Goal: Information Seeking & Learning: Learn about a topic

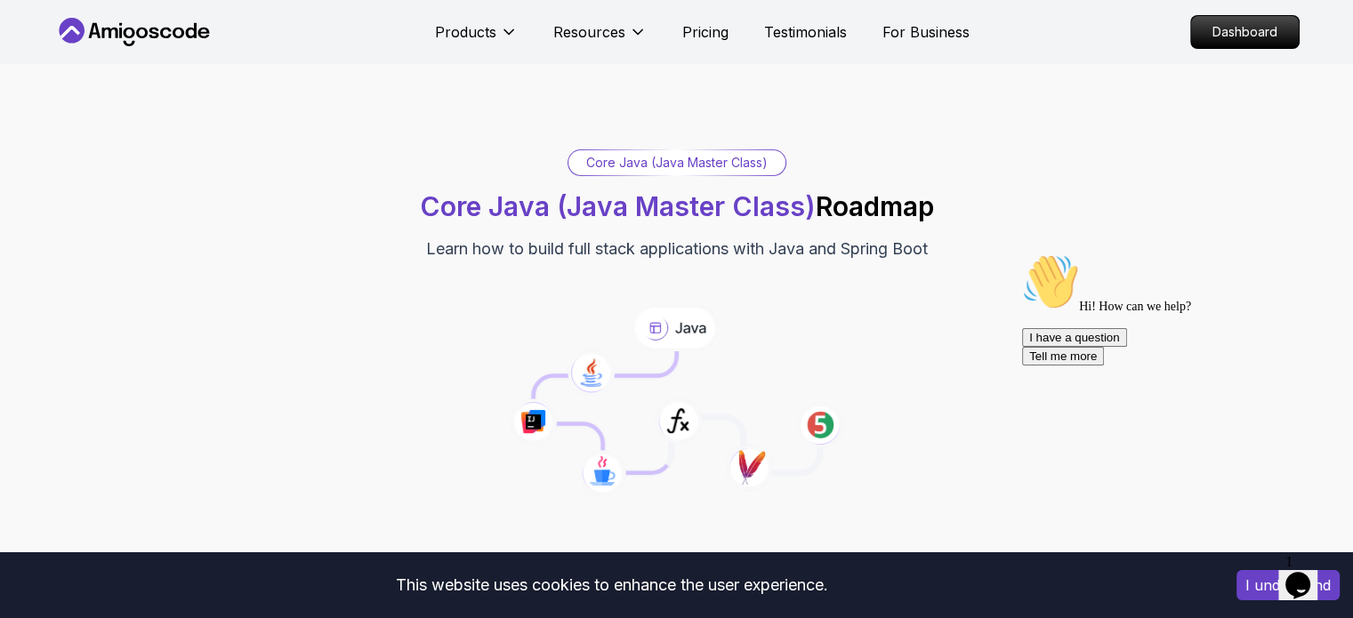
click at [1022, 254] on icon "Chat attention grabber" at bounding box center [1022, 254] width 0 height 0
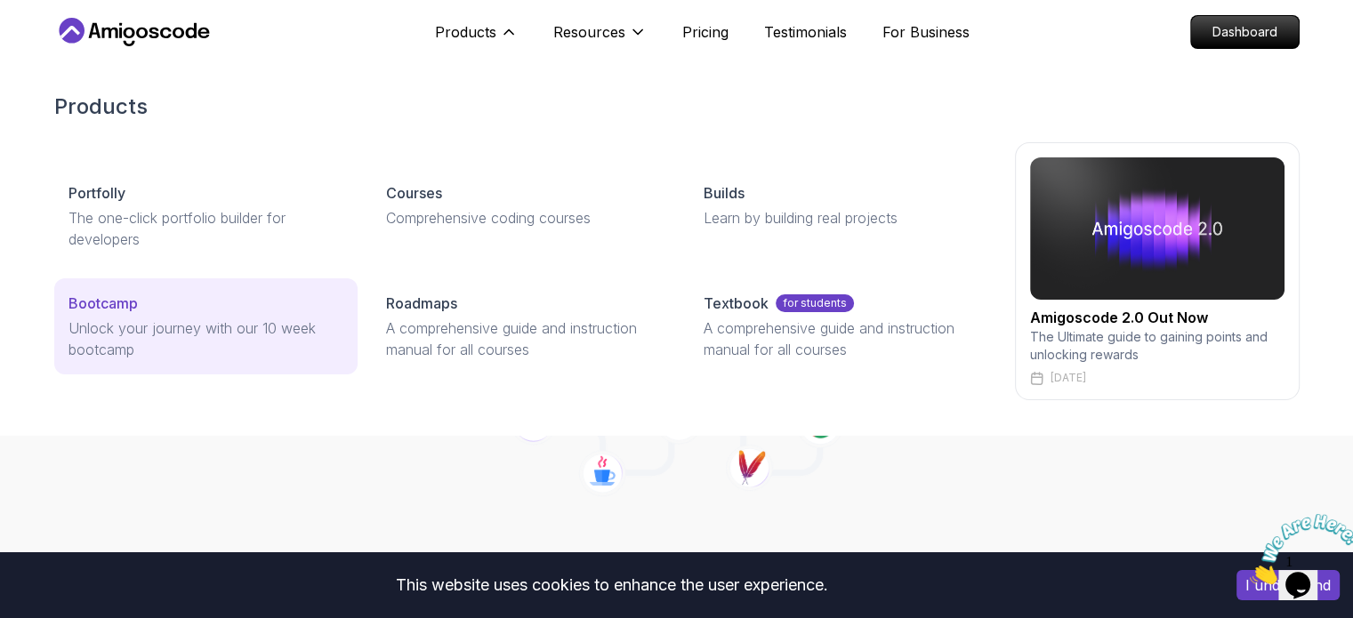
click at [224, 323] on p "Unlock your journey with our 10 week bootcamp" at bounding box center [205, 339] width 275 height 43
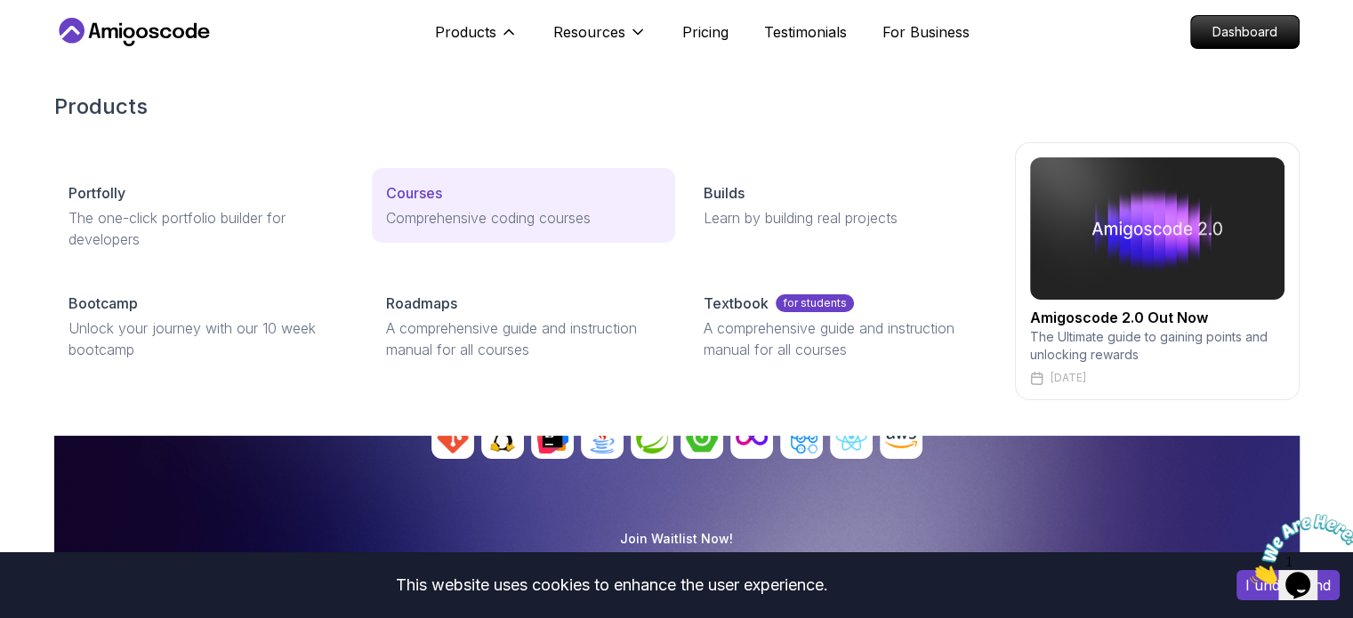
click at [436, 217] on p "Comprehensive coding courses" at bounding box center [523, 217] width 275 height 21
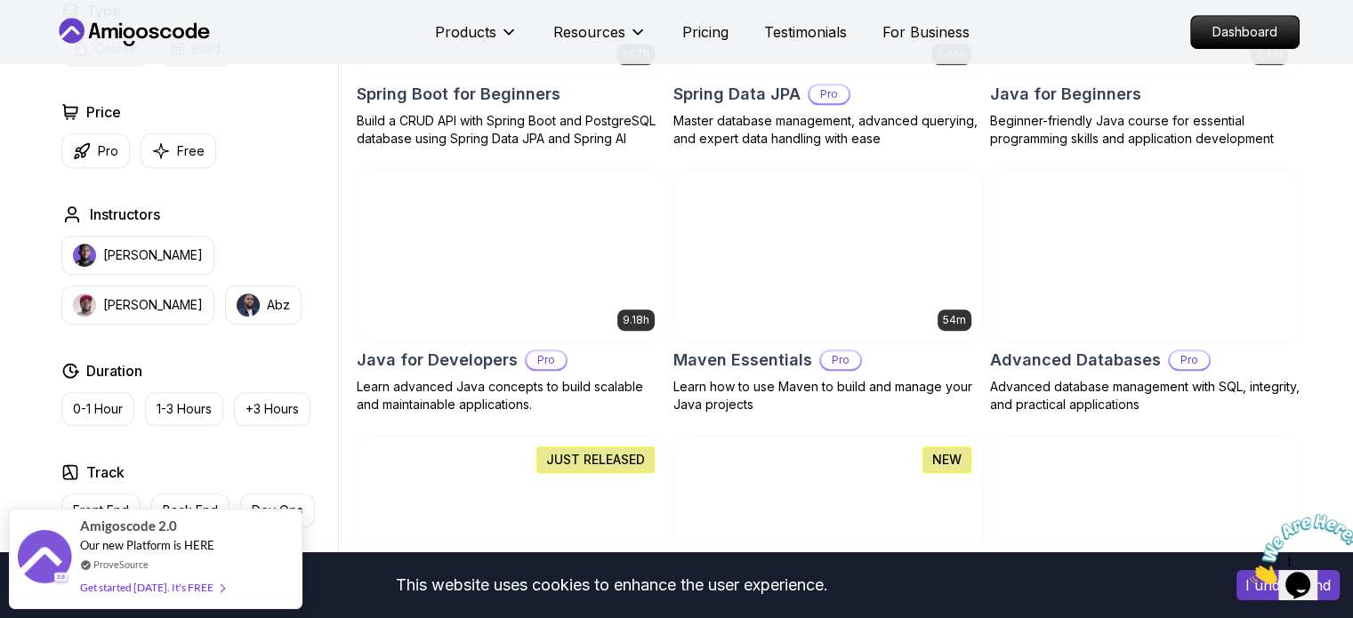
scroll to position [946, 0]
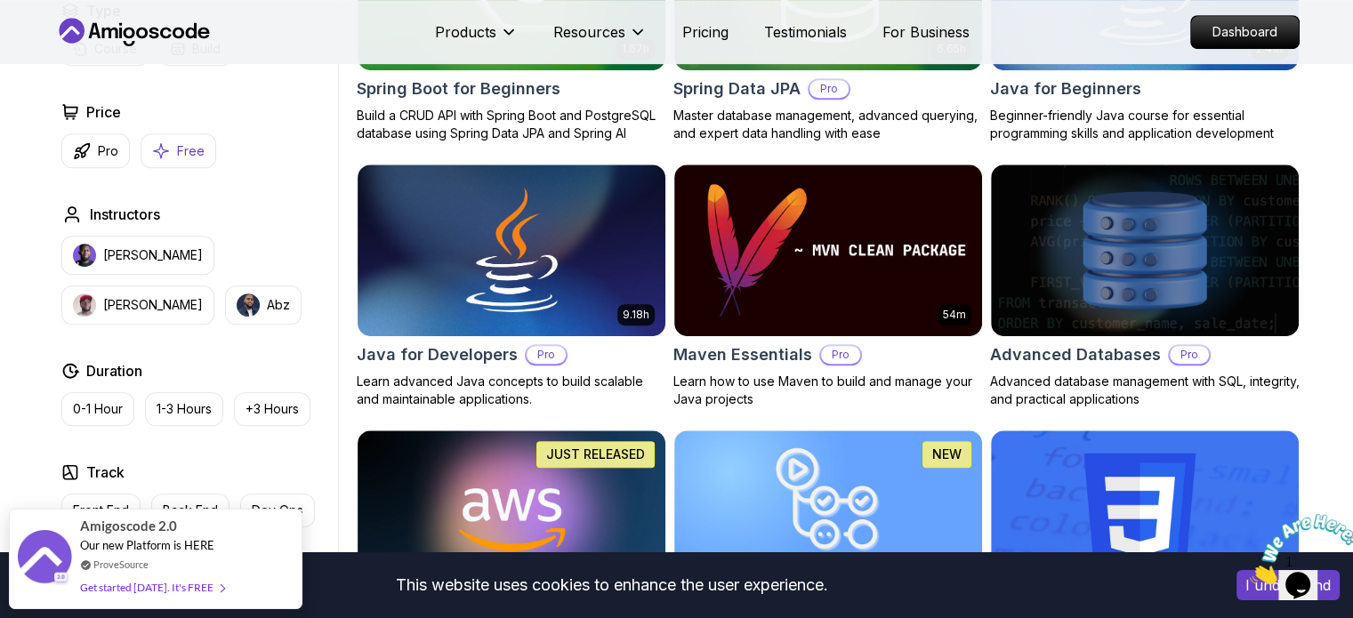
click at [202, 156] on button "Free" at bounding box center [179, 150] width 76 height 35
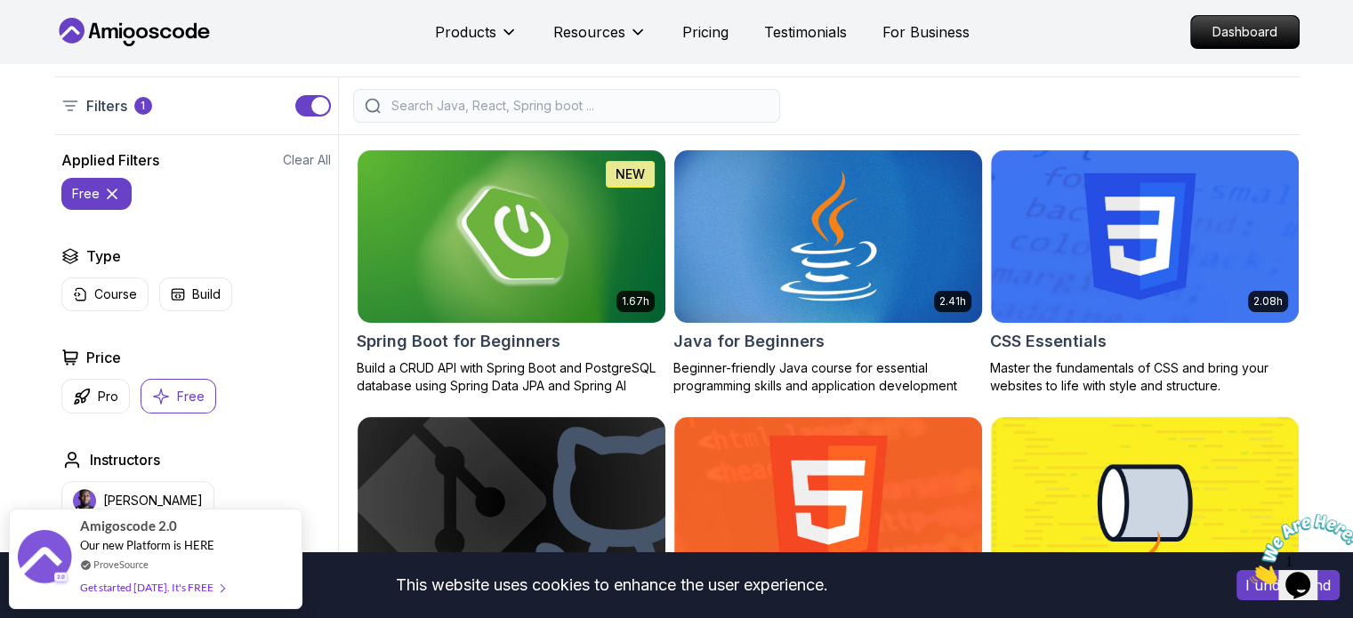
scroll to position [408, 0]
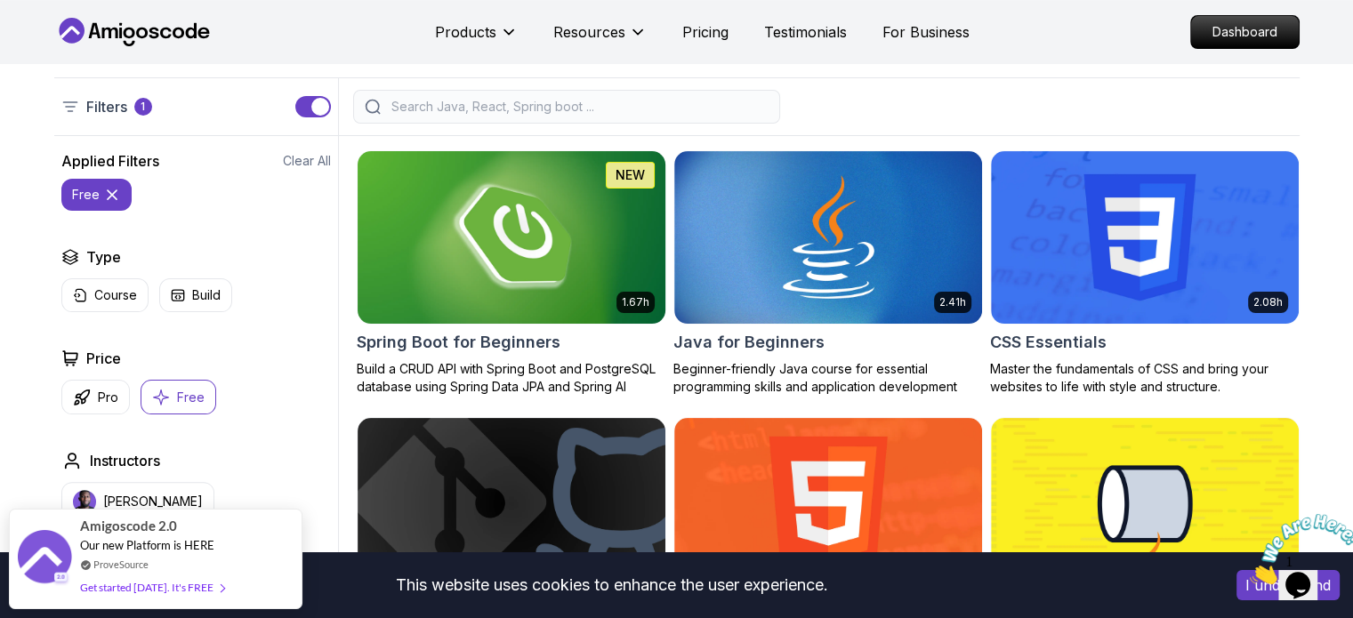
click at [545, 239] on img at bounding box center [511, 237] width 323 height 181
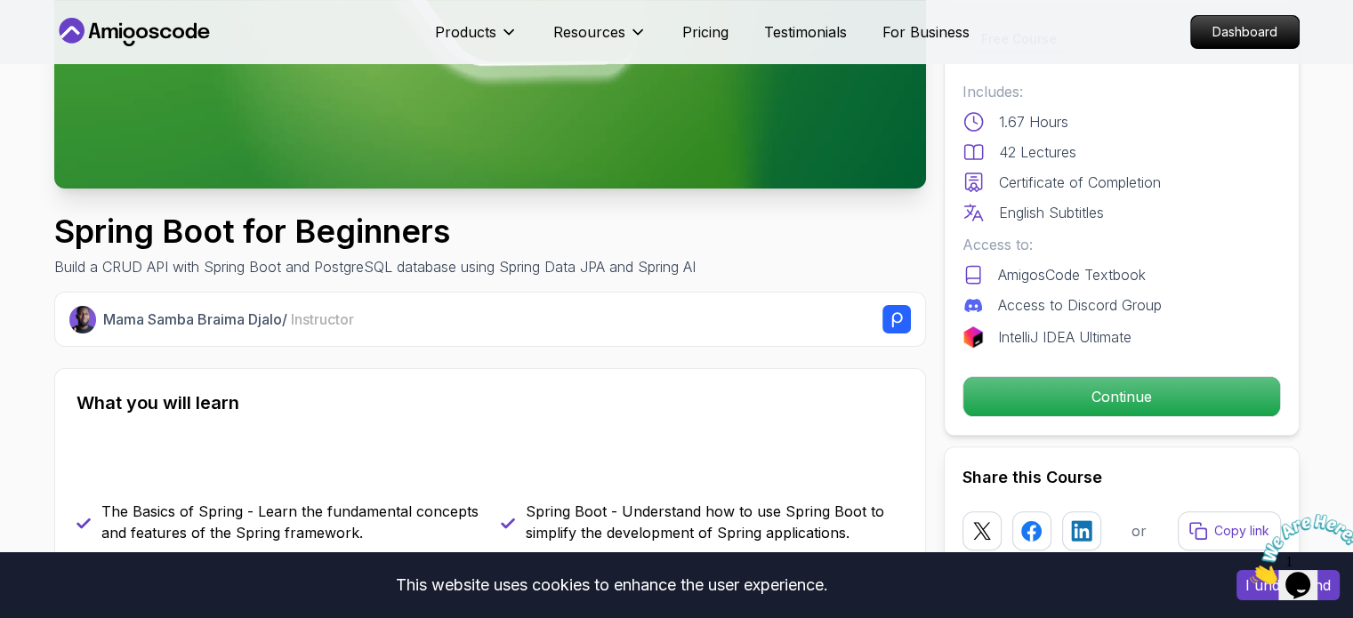
scroll to position [119, 0]
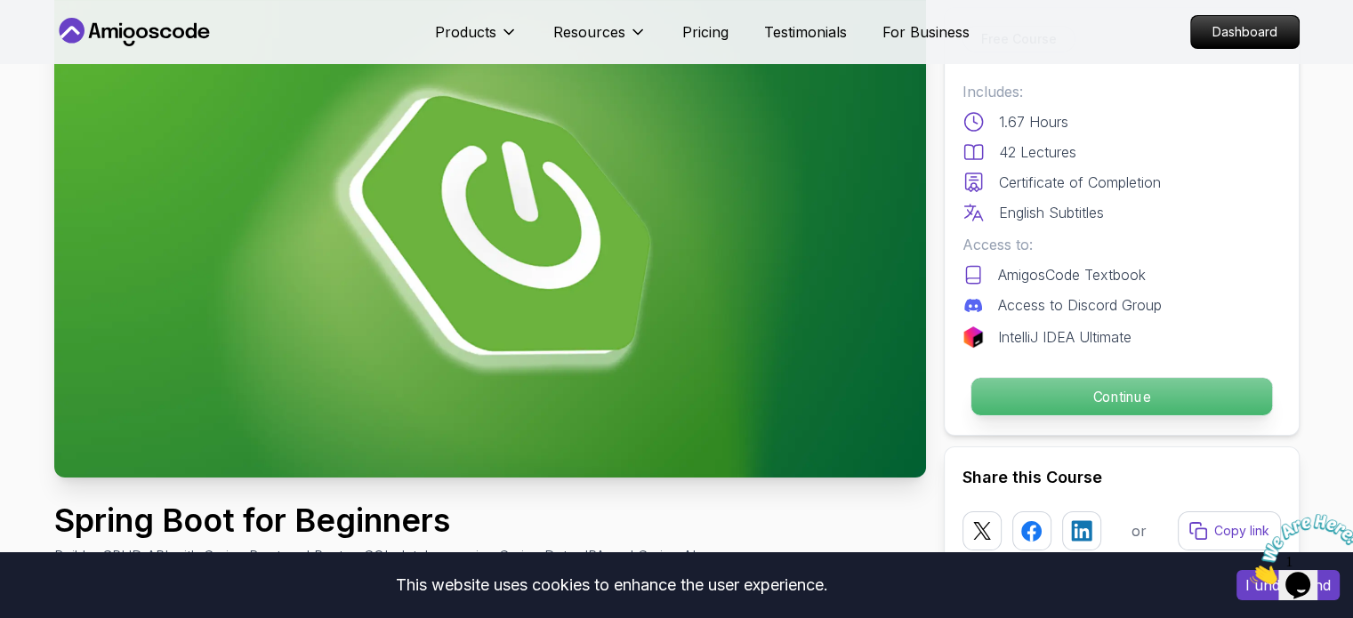
click at [1046, 393] on p "Continue" at bounding box center [1121, 396] width 301 height 37
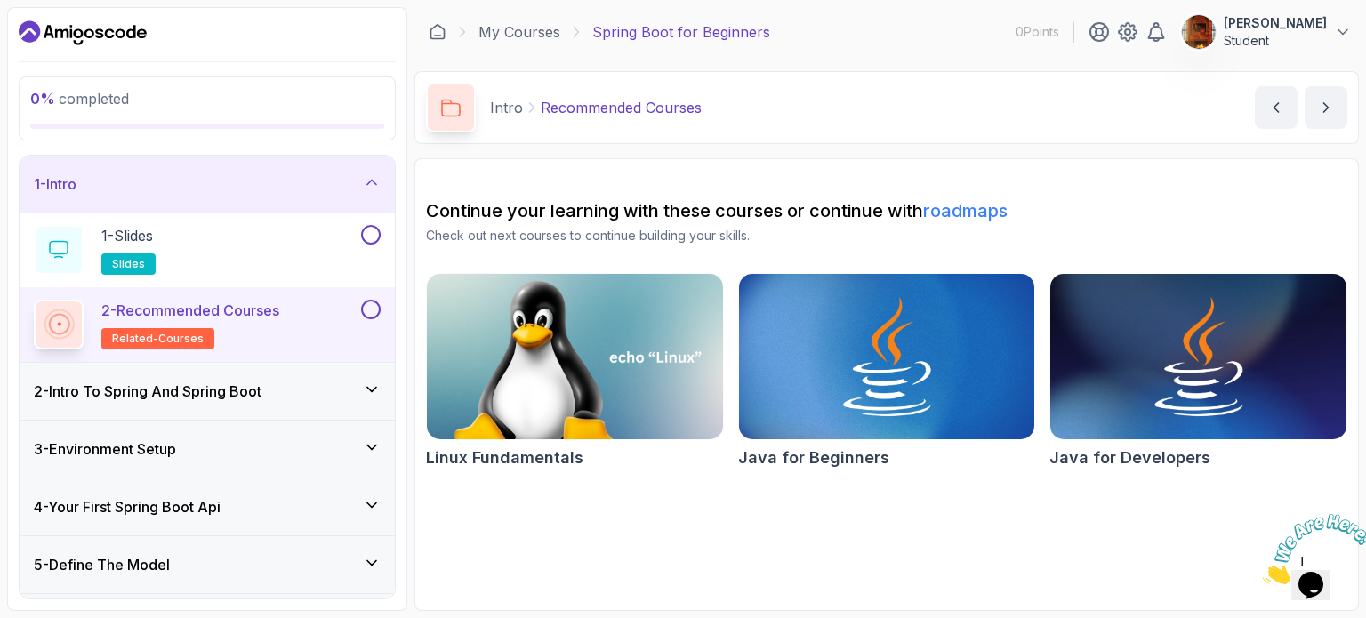
click at [644, 254] on div "Continue your learning with these courses or continue with roadmaps Check out n…" at bounding box center [887, 337] width 922 height 278
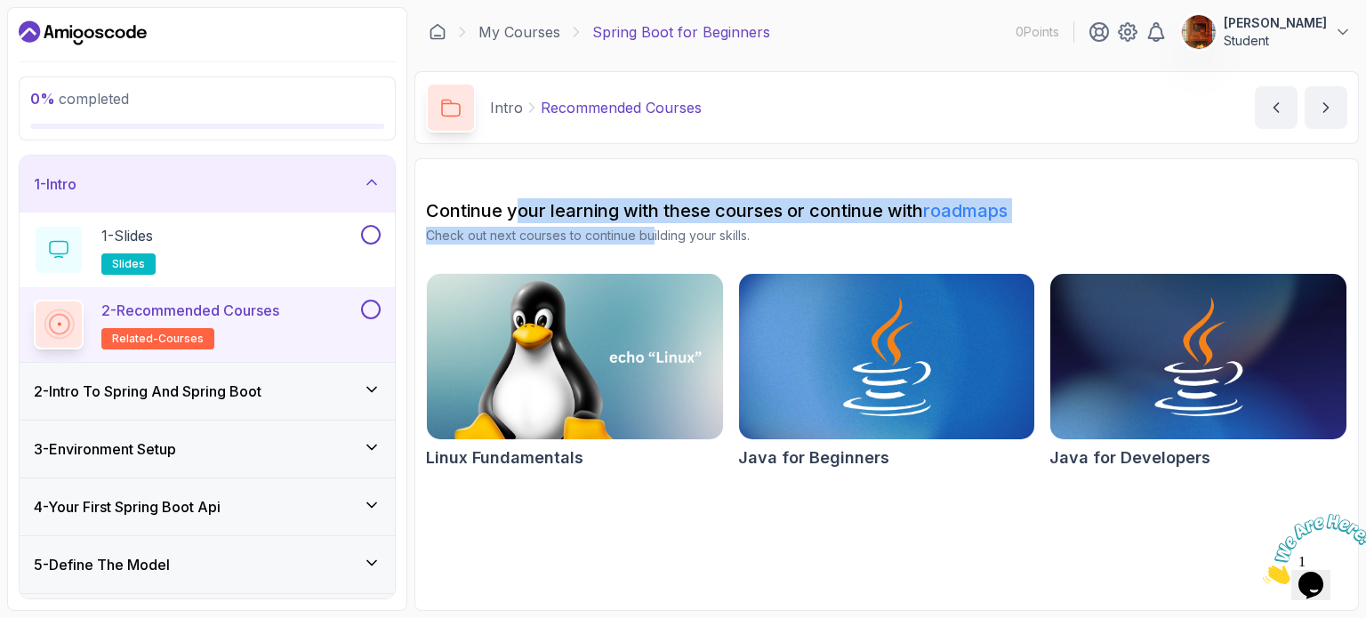
drag, startPoint x: 524, startPoint y: 222, endPoint x: 653, endPoint y: 230, distance: 129.2
click at [653, 230] on div "Continue your learning with these courses or continue with roadmaps Check out n…" at bounding box center [887, 221] width 922 height 46
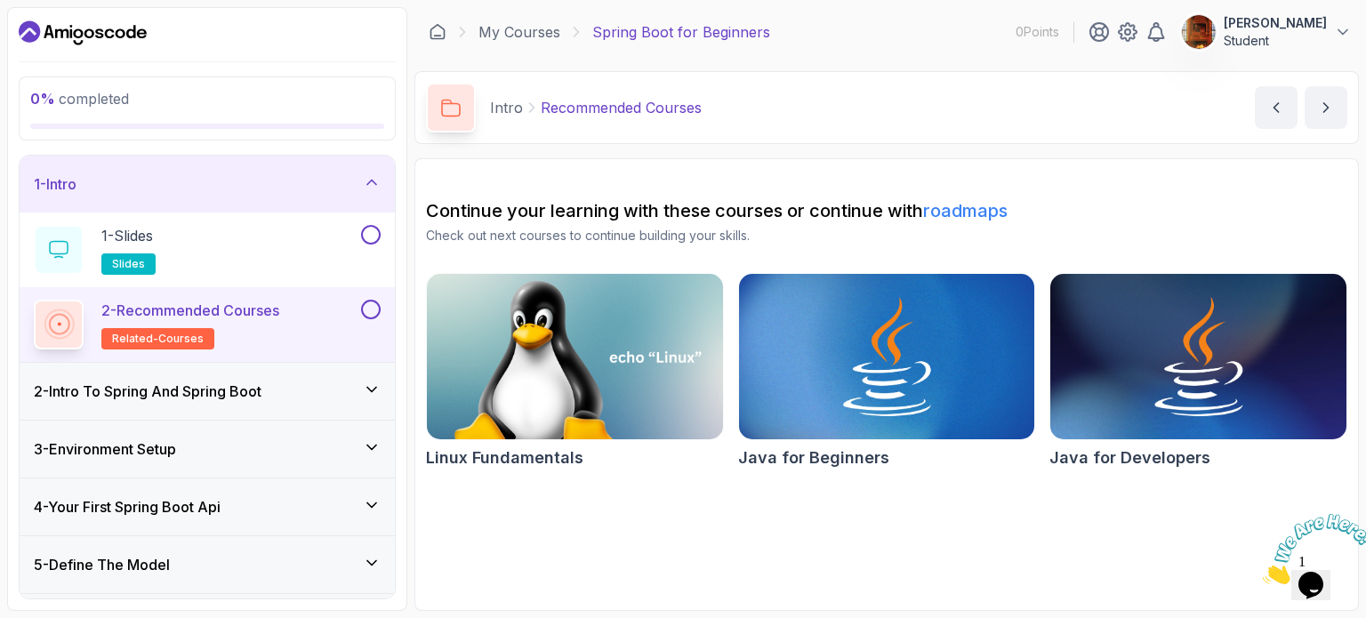
click at [762, 230] on p "Check out next courses to continue building your skills." at bounding box center [887, 236] width 922 height 18
drag, startPoint x: 845, startPoint y: 214, endPoint x: 987, endPoint y: 217, distance: 141.5
click at [987, 217] on h2 "Continue your learning with these courses or continue with roadmaps" at bounding box center [887, 210] width 922 height 25
click at [655, 177] on section "Continue your learning with these courses or continue with roadmaps Check out n…" at bounding box center [887, 384] width 945 height 453
click at [274, 234] on div "1 - Slides slides" at bounding box center [196, 250] width 324 height 50
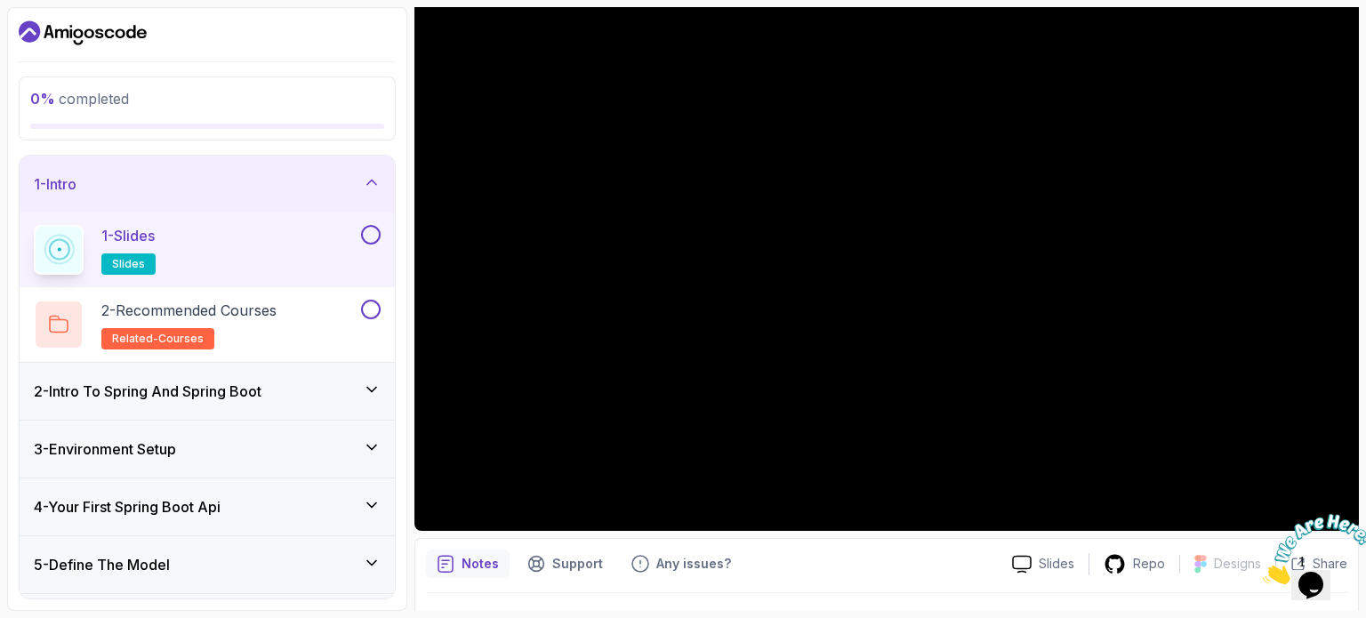
scroll to position [201, 0]
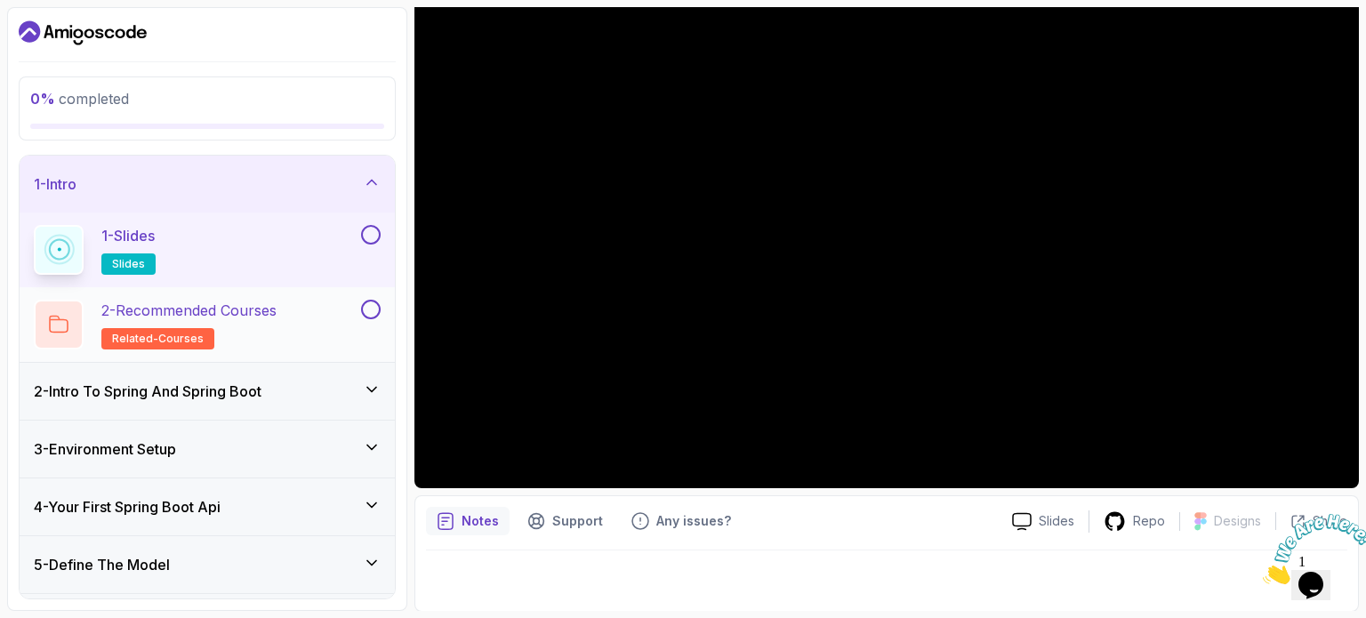
click at [327, 319] on div "2 - Recommended Courses related-courses" at bounding box center [196, 325] width 324 height 50
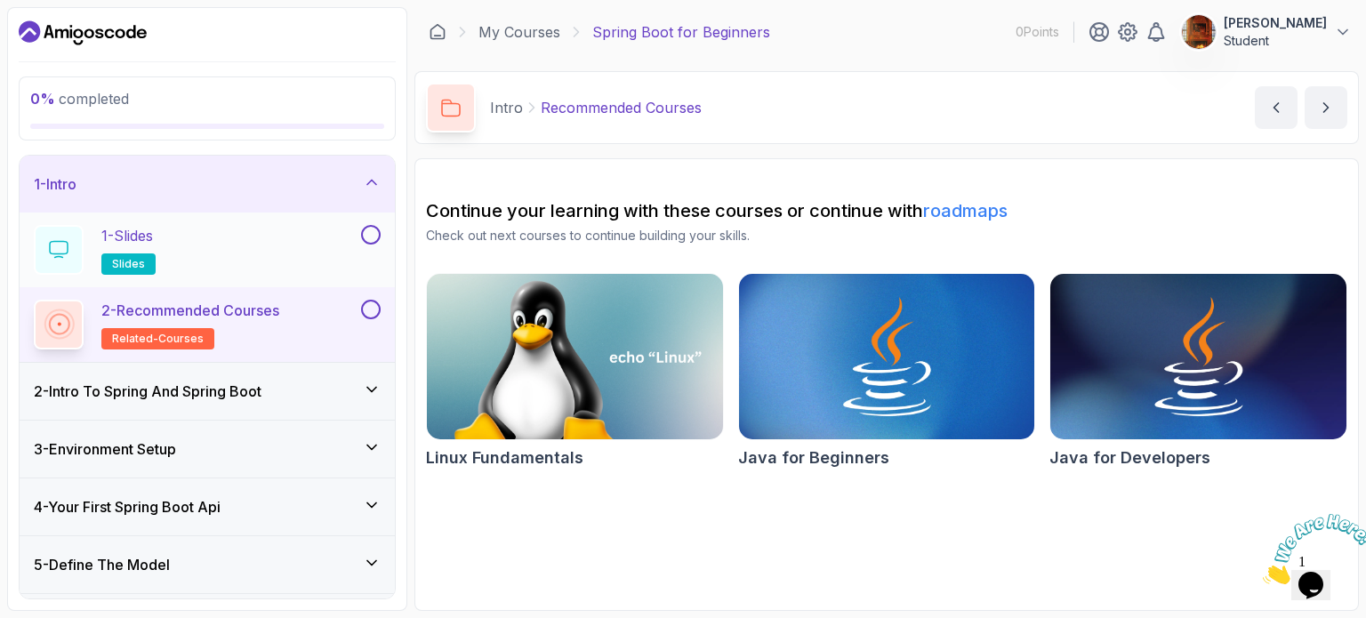
click at [371, 249] on button "1 - Slides slides" at bounding box center [207, 250] width 347 height 50
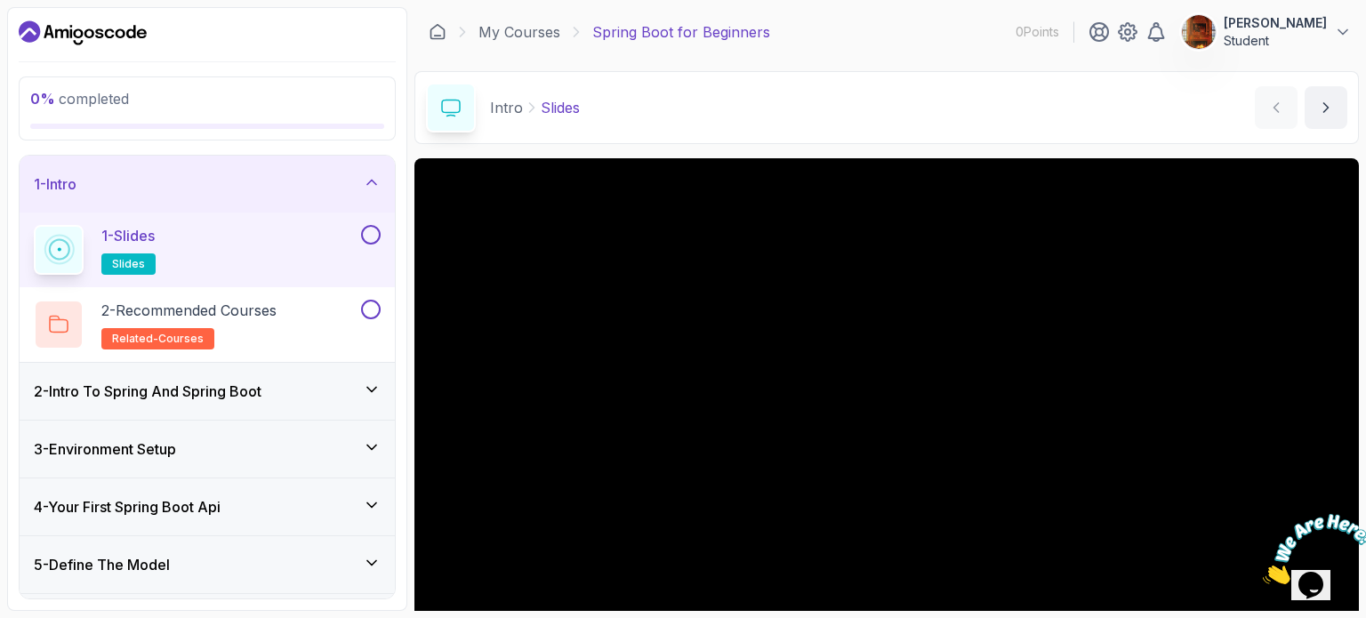
click at [334, 400] on div "2 - Intro To Spring And Spring Boot" at bounding box center [207, 391] width 347 height 21
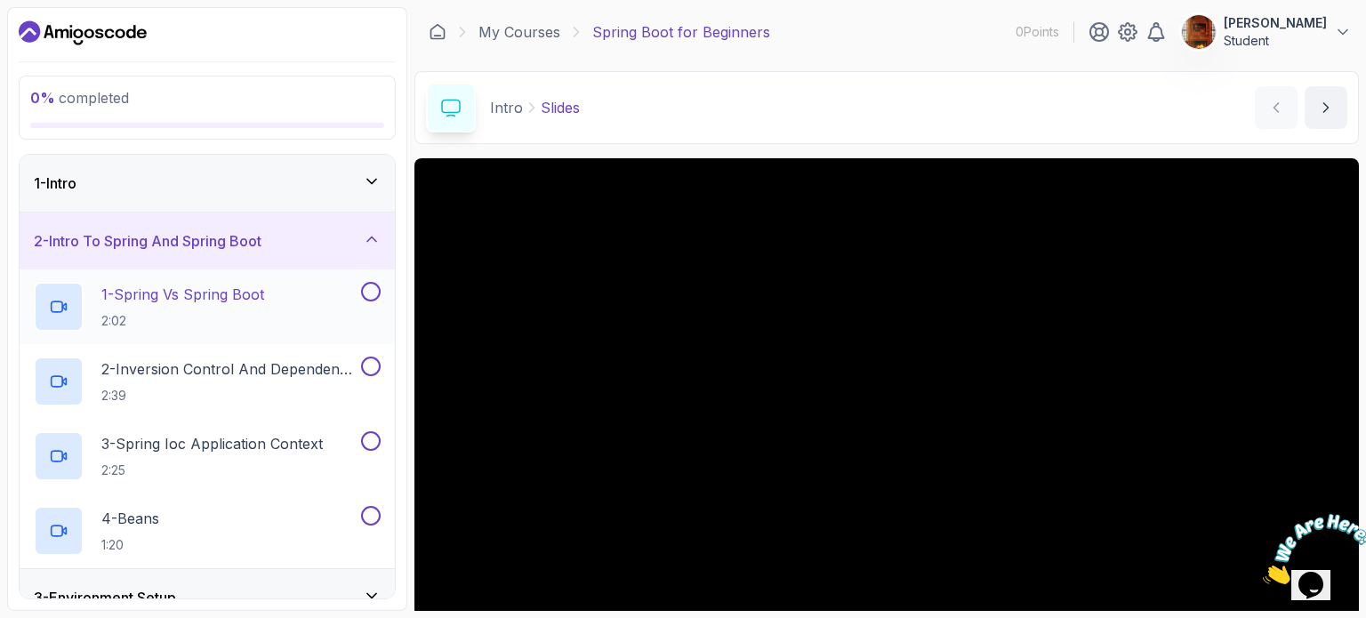
click at [302, 313] on div "1 - Spring Vs Spring Boot 2:02" at bounding box center [196, 307] width 324 height 50
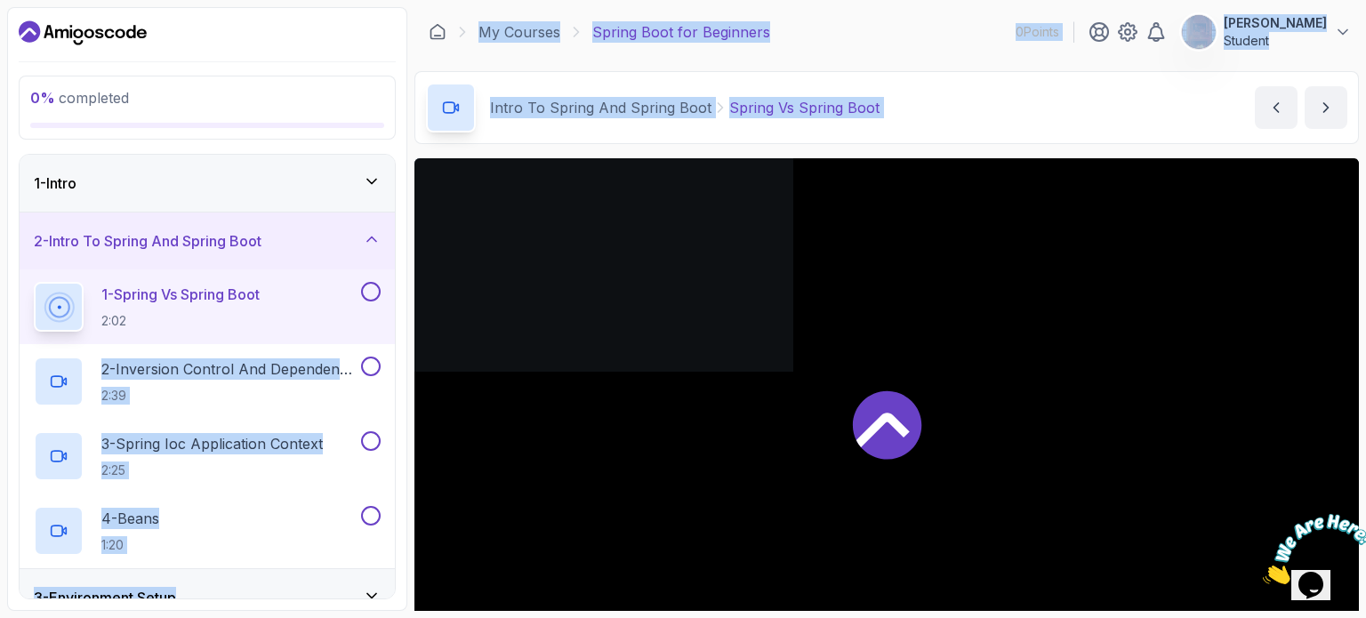
click at [483, 341] on div "0 % completed 1 - Intro 2 - Intro To Spring And Spring Boot 1 - Spring Vs Sprin…" at bounding box center [683, 309] width 1352 height 604
click at [931, 111] on div "Intro To Spring And Spring Boot Spring Vs Spring Boot Spring Vs Spring Boot by …" at bounding box center [887, 107] width 945 height 73
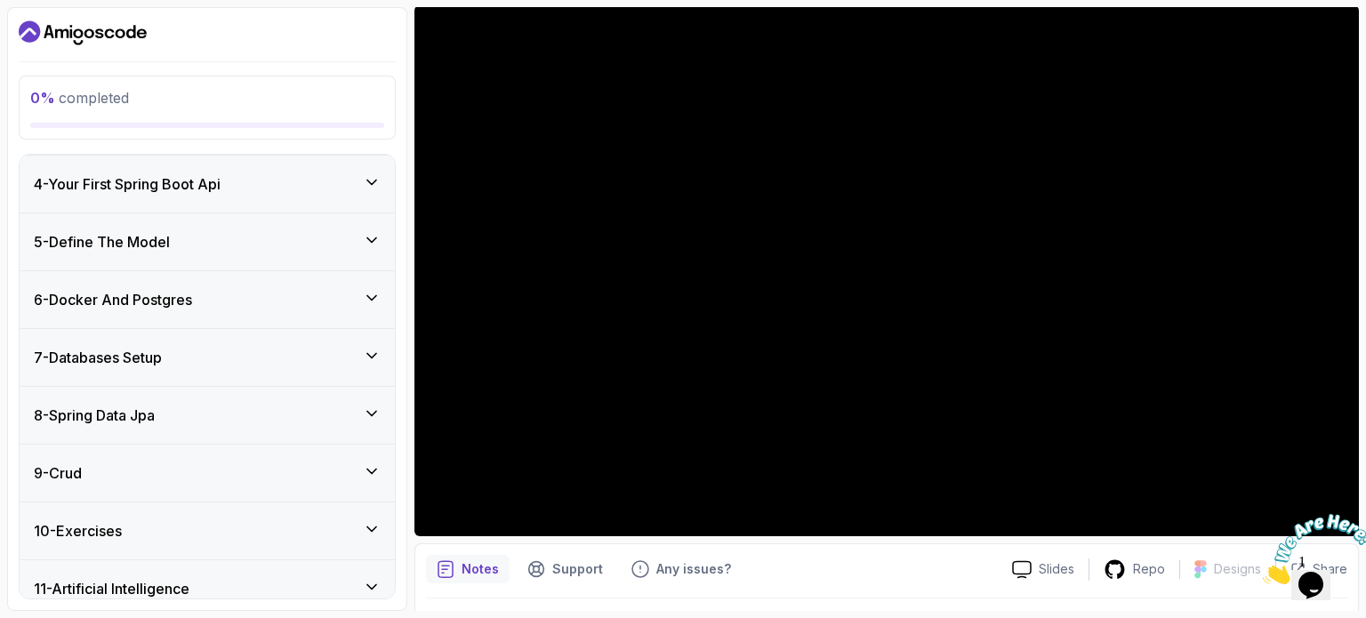
scroll to position [544, 0]
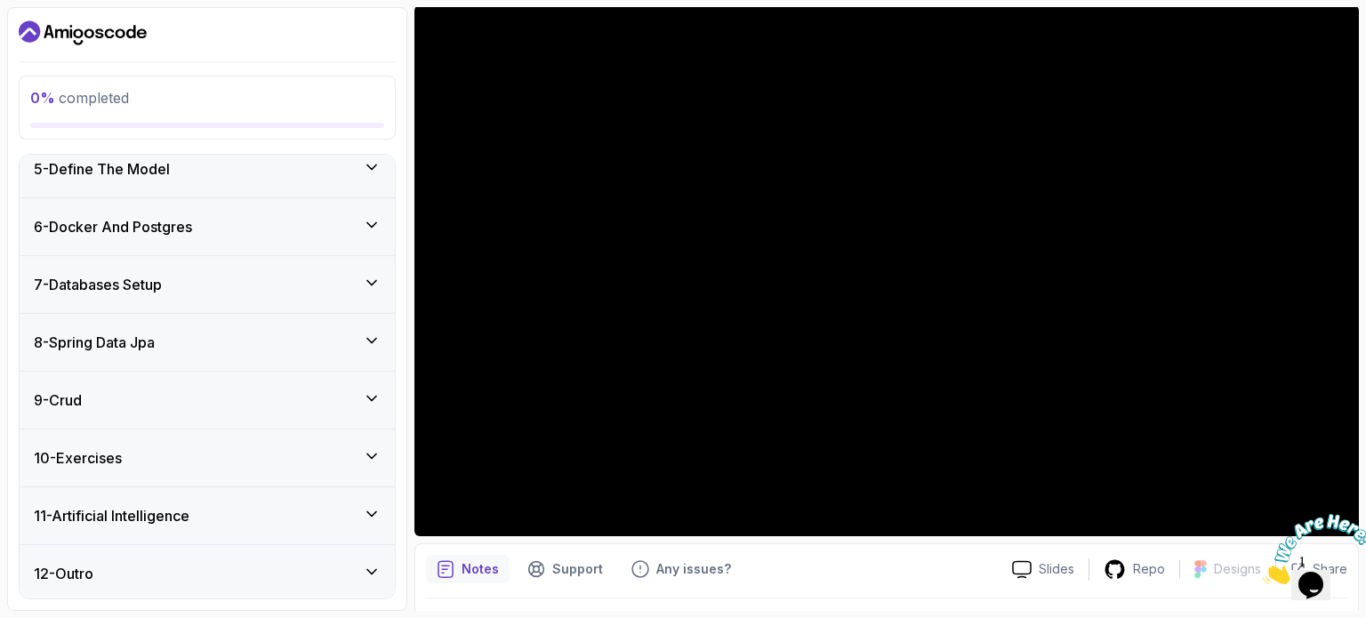
click at [1263, 572] on icon "Close" at bounding box center [1263, 579] width 0 height 15
